Goal: Task Accomplishment & Management: Complete application form

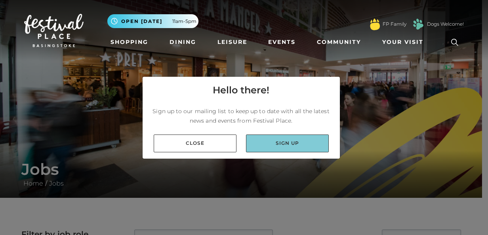
click at [267, 140] on link "Sign up" at bounding box center [287, 144] width 83 height 18
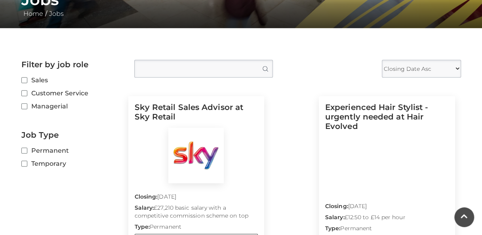
scroll to position [168, 0]
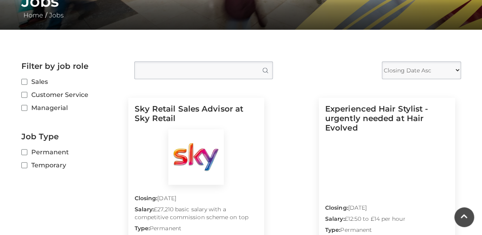
click at [53, 162] on label "Temporary" at bounding box center [71, 165] width 101 height 10
click at [27, 163] on input "Temporary" at bounding box center [23, 165] width 5 height 5
checkbox input "true"
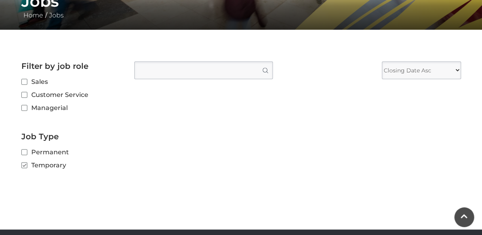
click at [50, 153] on label "Permanent" at bounding box center [71, 152] width 101 height 10
click at [27, 153] on input "Permanent" at bounding box center [23, 152] width 5 height 5
checkbox input "true"
checkbox input "false"
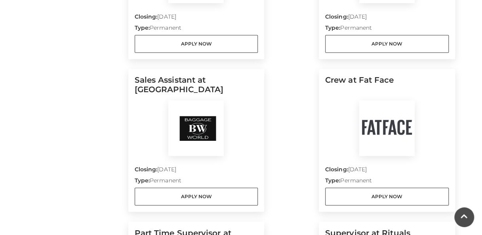
scroll to position [525, 0]
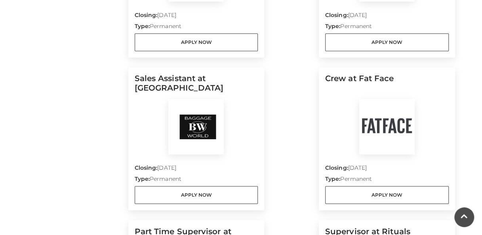
click at [384, 131] on img at bounding box center [386, 126] width 55 height 55
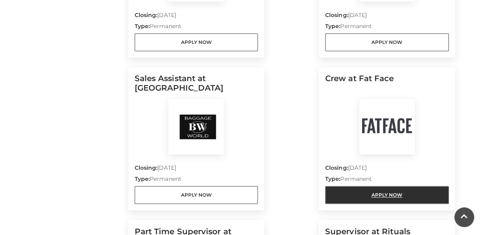
click at [378, 194] on link "Apply Now" at bounding box center [386, 195] width 123 height 18
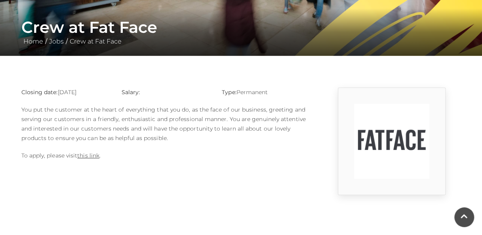
scroll to position [140, 0]
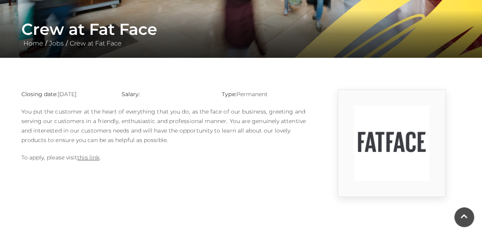
drag, startPoint x: 83, startPoint y: 160, endPoint x: 78, endPoint y: 169, distance: 10.6
click at [78, 169] on div "Closing date: [DATE] Salary: Type: Permanent You put the customer at the heart …" at bounding box center [165, 143] width 301 height 108
click at [85, 156] on link "this link" at bounding box center [88, 157] width 22 height 7
